Goal: Check status: Check status

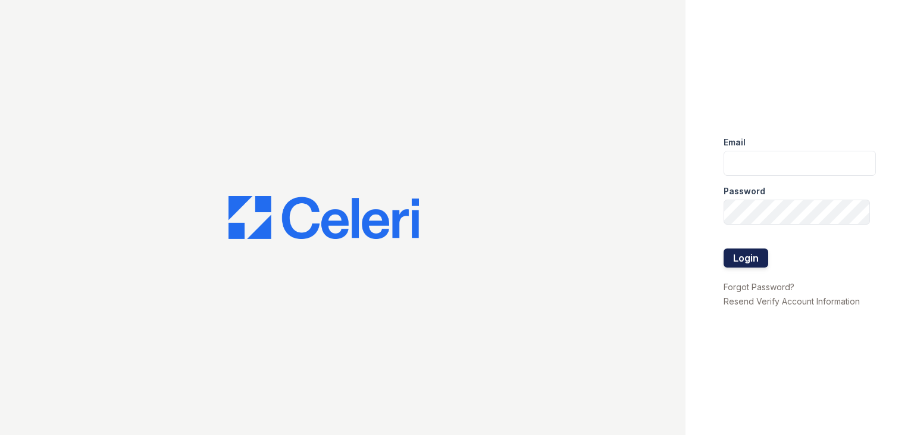
type input "[EMAIL_ADDRESS][DOMAIN_NAME]"
click at [750, 259] on button "Login" at bounding box center [746, 257] width 45 height 19
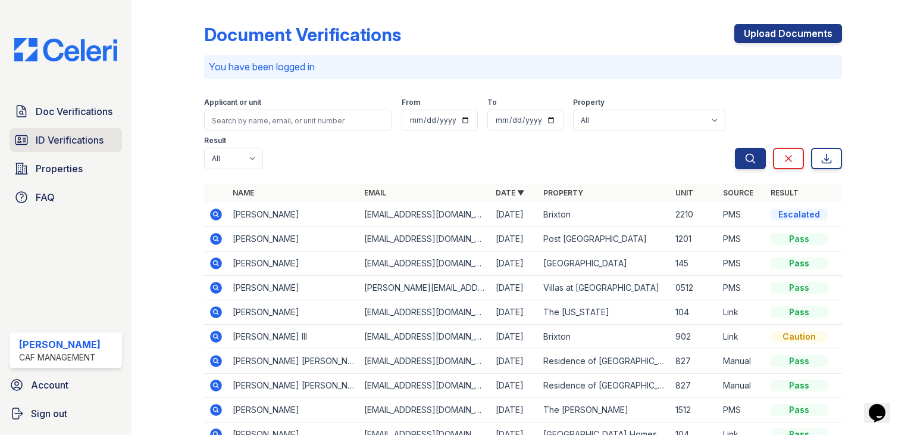
click at [99, 143] on span "ID Verifications" at bounding box center [70, 140] width 68 height 14
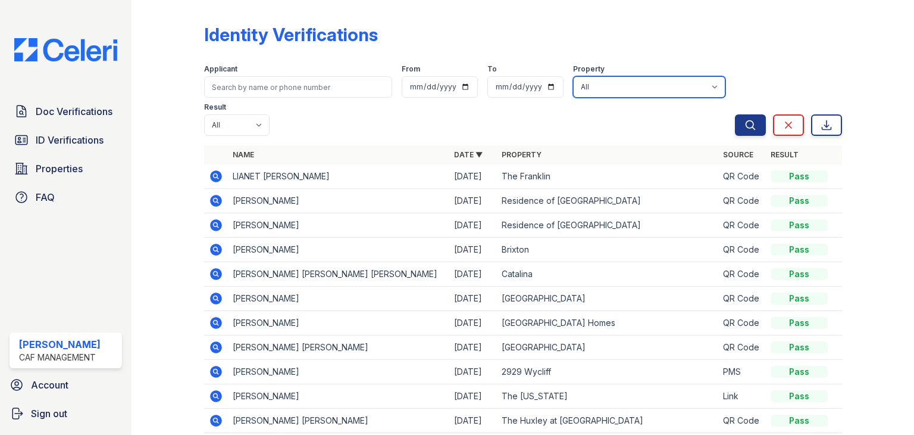
click at [624, 80] on select "All 2929 Wycliff 29 Fifty 4443 Ocean Drive Arioso Apartments Artisan Park Apart…" at bounding box center [649, 86] width 152 height 21
select select "4643"
click at [573, 76] on select "All 2929 Wycliff 29 Fifty 4443 Ocean Drive Arioso Apartments Artisan Park Apart…" at bounding box center [649, 86] width 152 height 21
click at [736, 117] on button "Search" at bounding box center [750, 124] width 31 height 21
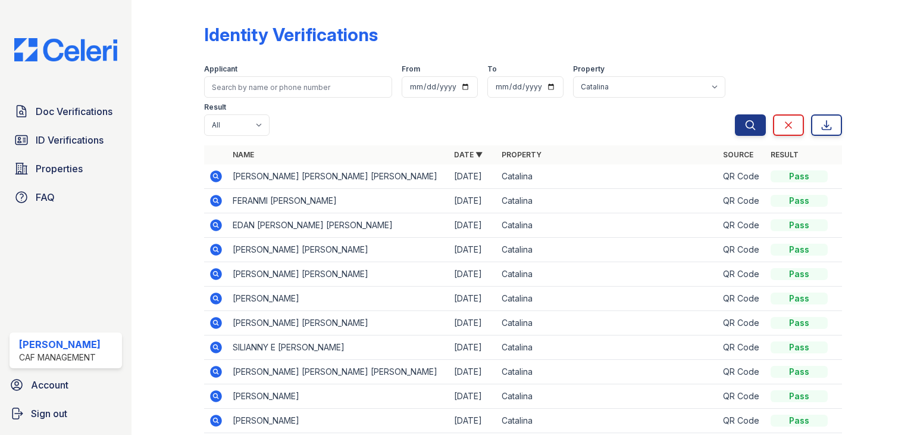
click at [214, 180] on icon at bounding box center [216, 176] width 12 height 12
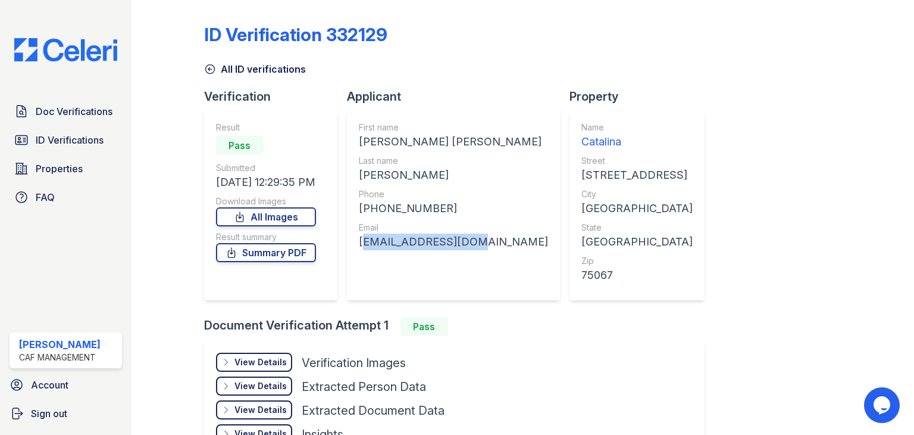
drag, startPoint x: 477, startPoint y: 249, endPoint x: 347, endPoint y: 251, distance: 129.8
click at [347, 251] on div "First name [PERSON_NAME] [PERSON_NAME] Last name [PERSON_NAME] Phone [PHONE_NUM…" at bounding box center [453, 205] width 213 height 191
copy div "[EMAIL_ADDRESS][DOMAIN_NAME]"
